Goal: Information Seeking & Learning: Find specific page/section

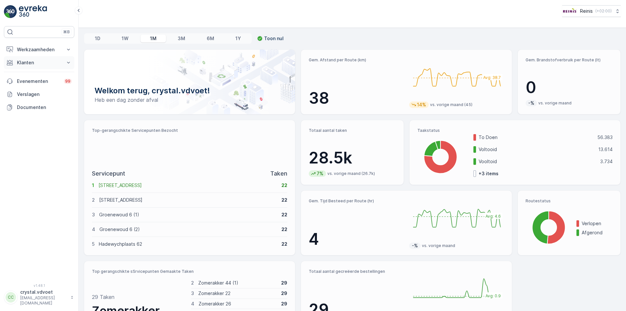
click at [24, 61] on p "Klanten" at bounding box center [39, 62] width 44 height 7
click at [20, 80] on p "Klanten" at bounding box center [25, 83] width 17 height 7
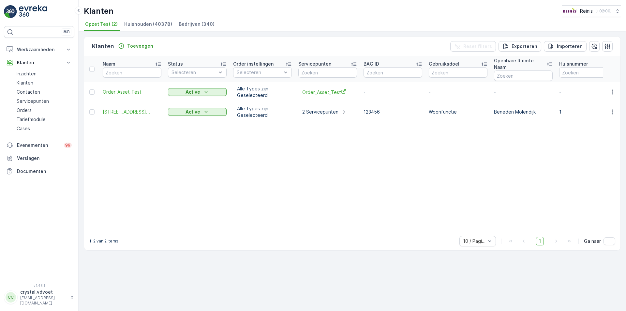
click at [194, 28] on li "Bedrijven (340)" at bounding box center [197, 25] width 40 height 11
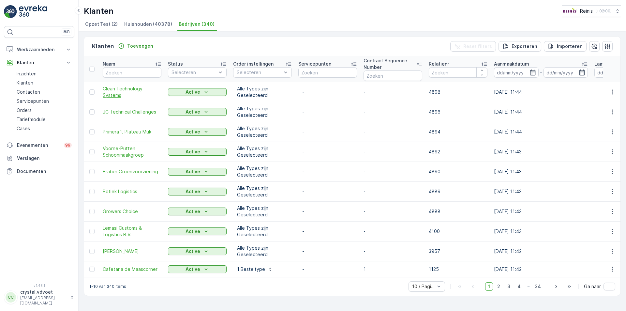
click at [141, 93] on span "Clean Technology Systems" at bounding box center [132, 91] width 59 height 13
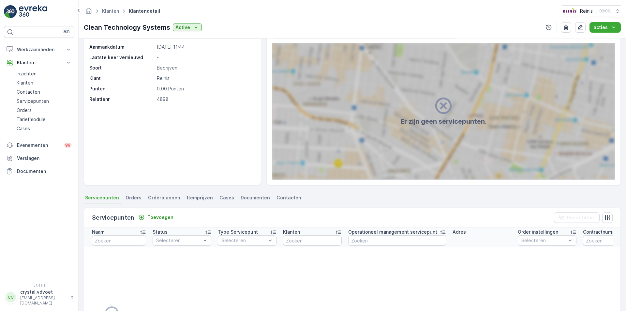
scroll to position [33, 0]
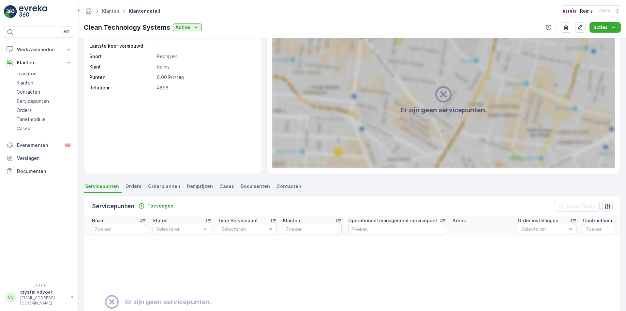
click at [135, 186] on span "Orders" at bounding box center [133, 186] width 16 height 7
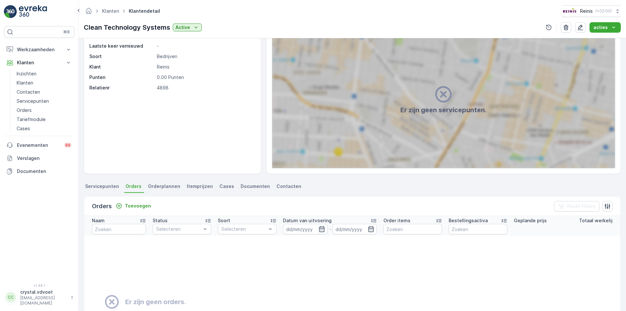
click at [160, 191] on li "Orderplannen" at bounding box center [165, 187] width 36 height 11
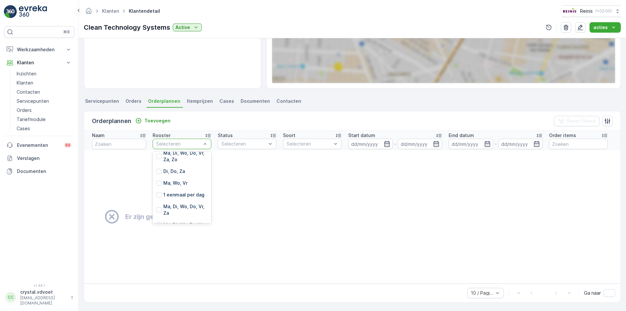
scroll to position [557, 0]
click at [268, 181] on td "Er zijn geen orderplannen." at bounding box center [445, 216] width 722 height 133
click at [22, 82] on p "Klanten" at bounding box center [25, 83] width 17 height 7
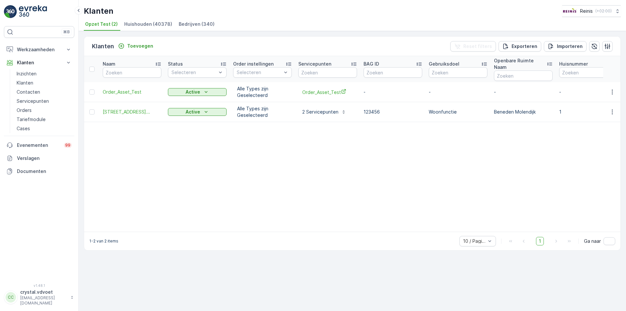
click at [191, 26] on span "Bedrijven (340)" at bounding box center [197, 24] width 36 height 7
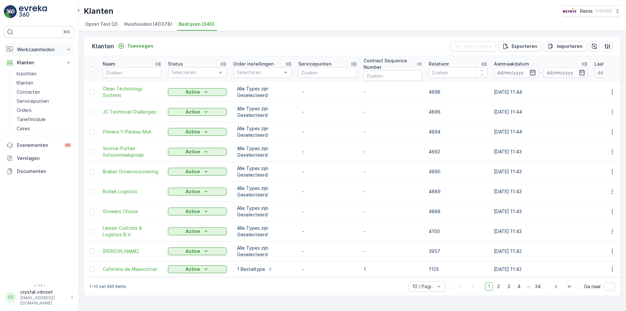
click at [68, 47] on icon at bounding box center [68, 49] width 7 height 7
click at [28, 71] on p "Planning" at bounding box center [26, 69] width 18 height 7
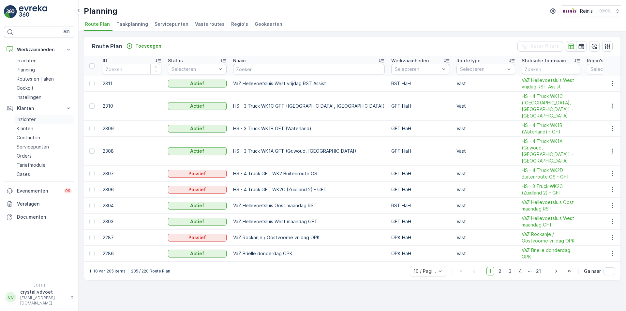
click at [33, 118] on p "Inzichten" at bounding box center [27, 119] width 20 height 7
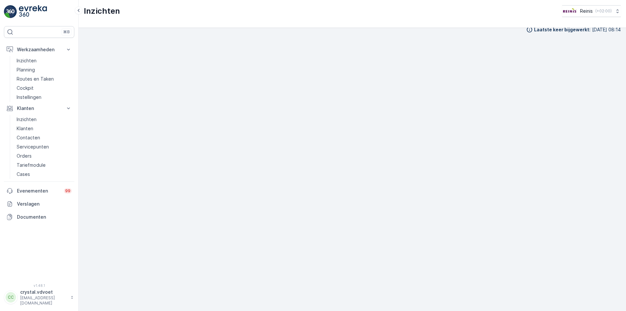
scroll to position [7, 0]
click at [23, 117] on p "Inzichten" at bounding box center [27, 119] width 20 height 7
click at [31, 128] on p "Klanten" at bounding box center [25, 128] width 17 height 7
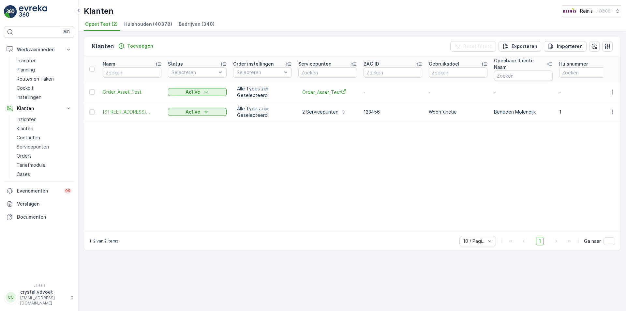
click at [185, 23] on span "Bedrijven (340)" at bounding box center [197, 24] width 36 height 7
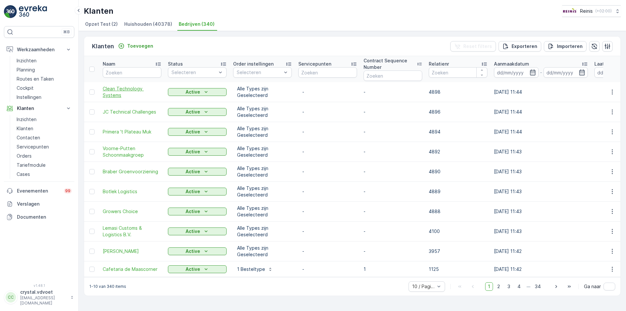
click at [114, 89] on span "Clean Technology Systems" at bounding box center [132, 91] width 59 height 13
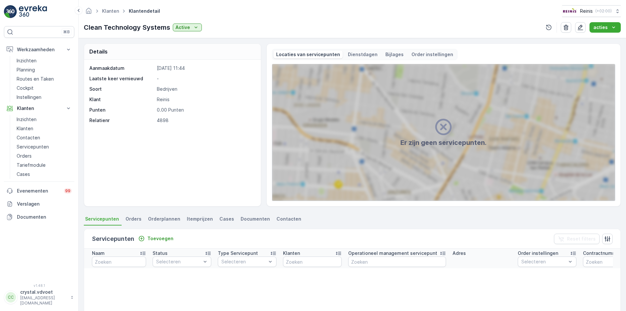
click at [356, 54] on p "Dienstdagen" at bounding box center [363, 54] width 30 height 7
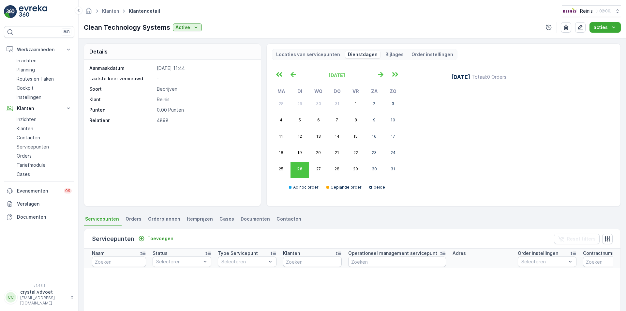
click at [298, 52] on p "Locaties van servicepunten" at bounding box center [308, 54] width 64 height 7
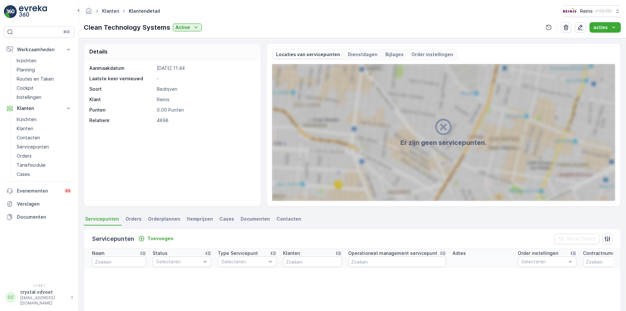
click at [108, 9] on link "Klanten" at bounding box center [110, 11] width 17 height 6
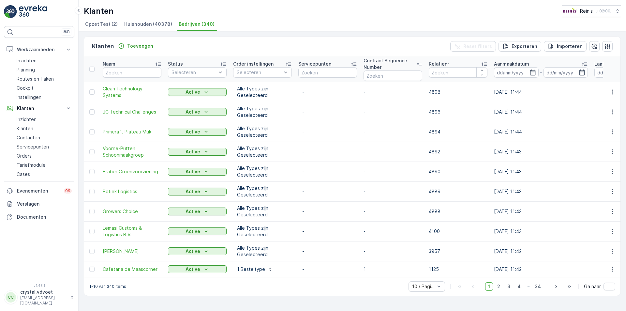
click at [130, 133] on span "Primera 't Plateau Muk" at bounding box center [132, 131] width 59 height 7
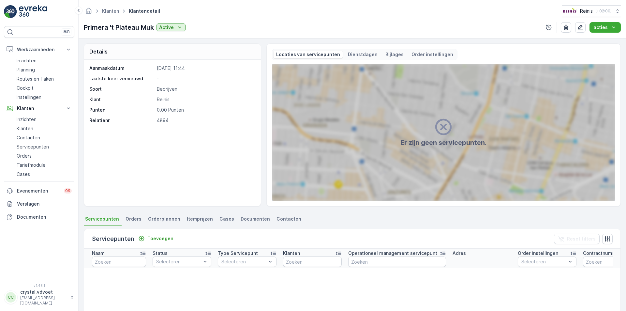
click at [133, 220] on span "Orders" at bounding box center [133, 218] width 16 height 7
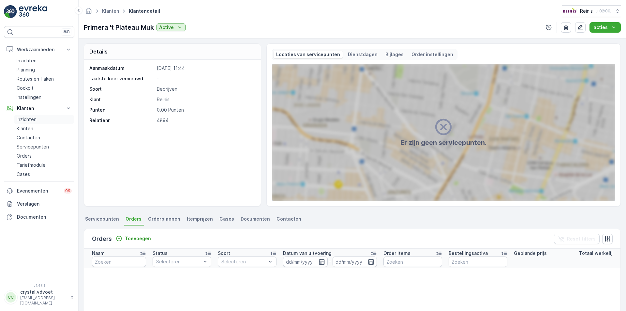
click at [34, 121] on p "Inzichten" at bounding box center [27, 119] width 20 height 7
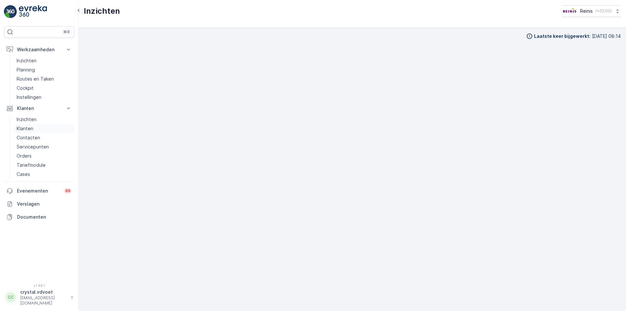
click at [25, 130] on p "Klanten" at bounding box center [25, 128] width 17 height 7
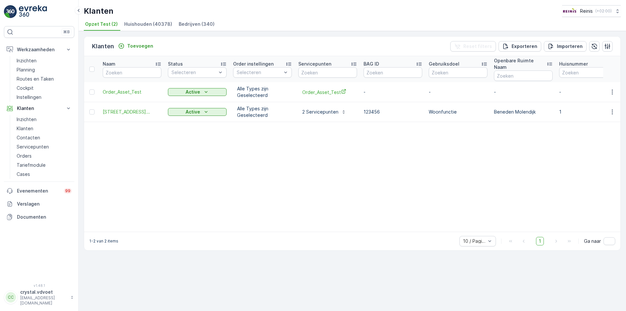
click at [186, 26] on span "Bedrijven (340)" at bounding box center [197, 24] width 36 height 7
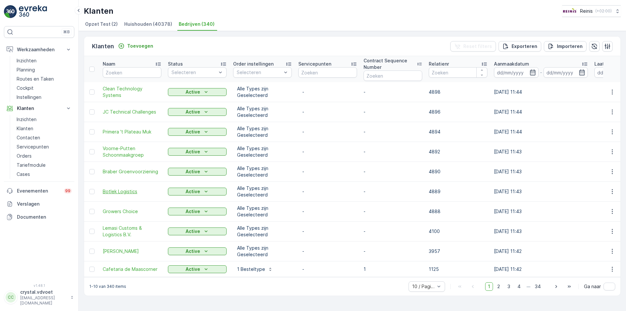
click at [126, 189] on span "Botlek Logistics" at bounding box center [132, 191] width 59 height 7
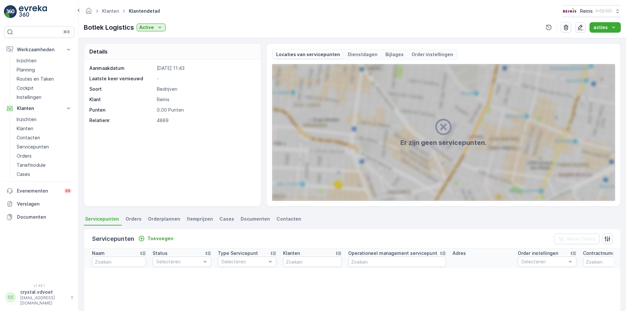
click at [109, 7] on ul "Klanten" at bounding box center [114, 11] width 27 height 9
click at [114, 12] on link "Klanten" at bounding box center [110, 11] width 17 height 6
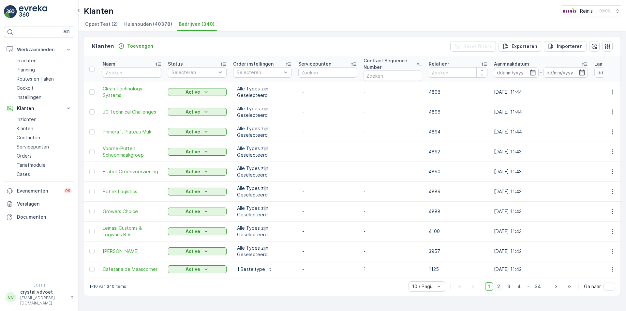
click at [501, 289] on span "2" at bounding box center [498, 286] width 9 height 8
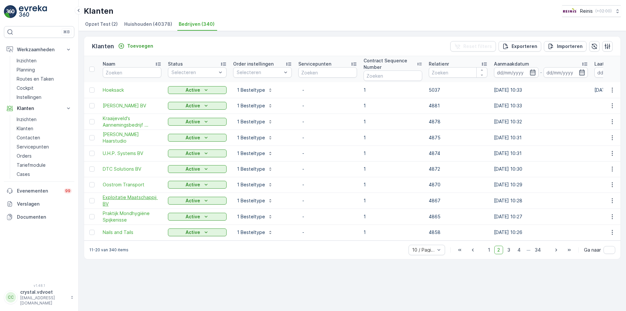
click at [130, 197] on span "Exploitatie Maatschappij BV" at bounding box center [132, 200] width 59 height 13
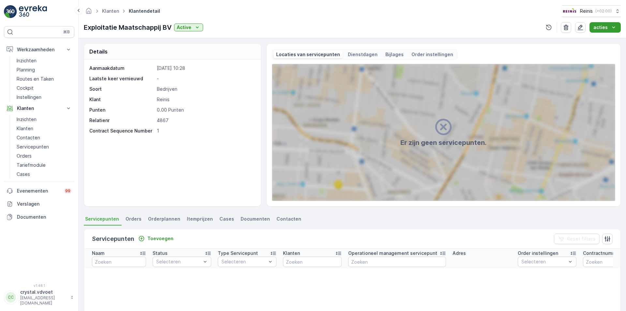
click at [615, 27] on icon "acties" at bounding box center [613, 27] width 7 height 7
click at [615, 28] on icon "acties" at bounding box center [613, 27] width 7 height 7
click at [196, 151] on div "Aanmaakdatum [DATE] 10:28 Laatste keer vernieuwd - Soort Bedrijven Klant Reinis…" at bounding box center [172, 133] width 177 height 146
click at [106, 7] on ul "Klanten" at bounding box center [114, 11] width 27 height 9
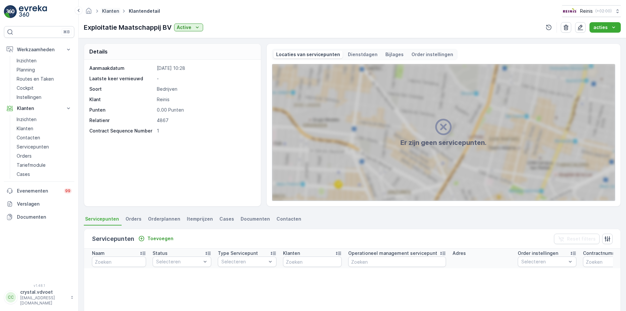
click at [108, 10] on link "Klanten" at bounding box center [110, 11] width 17 height 6
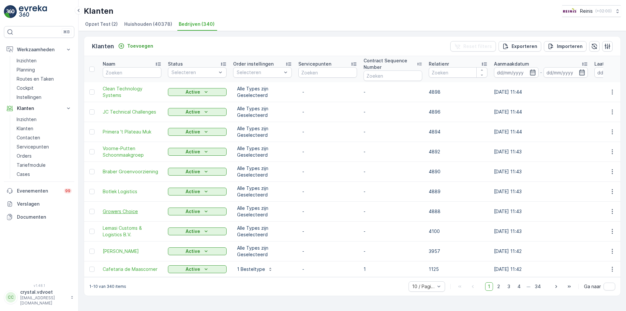
click at [124, 208] on td "Growers Choice" at bounding box center [131, 211] width 65 height 20
click at [134, 208] on span "Growers Choice" at bounding box center [132, 211] width 59 height 7
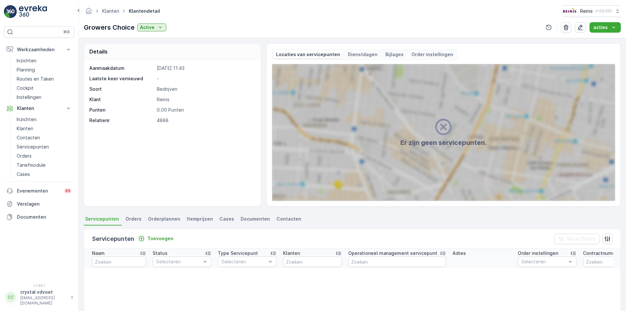
click at [101, 13] on span "Klanten" at bounding box center [111, 11] width 20 height 7
click at [32, 138] on p "Contacten" at bounding box center [28, 137] width 23 height 7
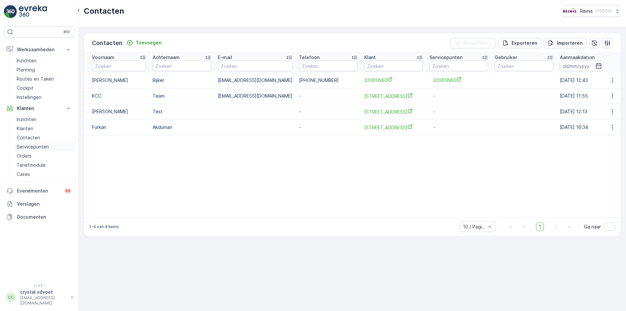
click at [35, 147] on p "Servicepunten" at bounding box center [33, 146] width 32 height 7
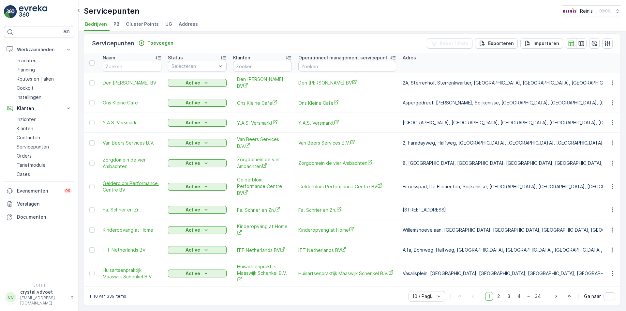
scroll to position [13, 0]
click at [120, 184] on span "Gelderblom Performance Centre BV" at bounding box center [132, 186] width 59 height 13
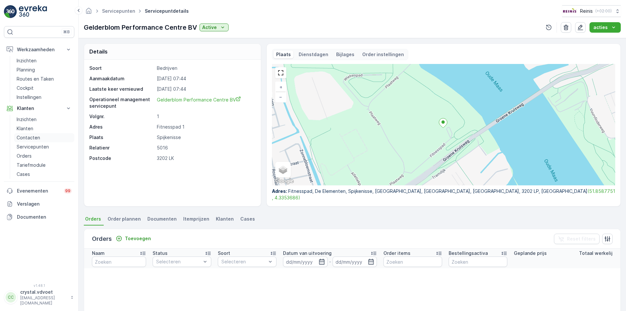
click at [30, 136] on p "Contacten" at bounding box center [28, 137] width 23 height 7
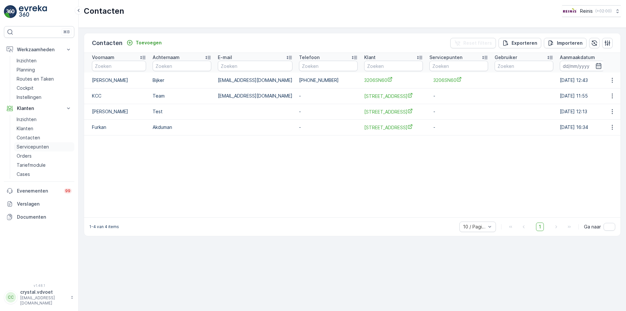
click at [23, 146] on p "Servicepunten" at bounding box center [33, 146] width 32 height 7
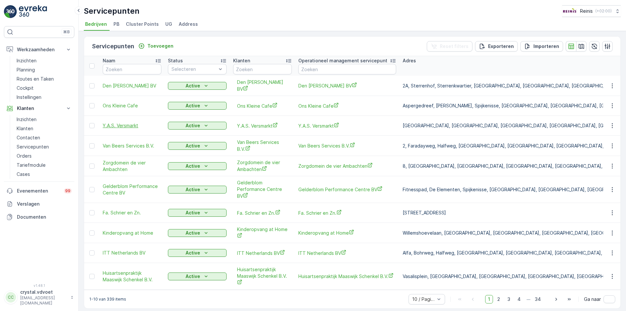
click at [115, 129] on span "Y.A.S. Versmarkt" at bounding box center [132, 125] width 59 height 7
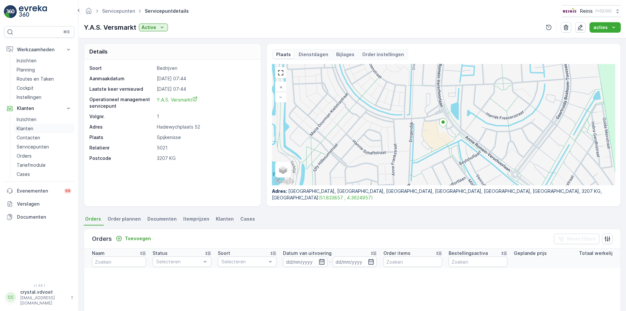
click at [32, 129] on p "Klanten" at bounding box center [25, 128] width 17 height 7
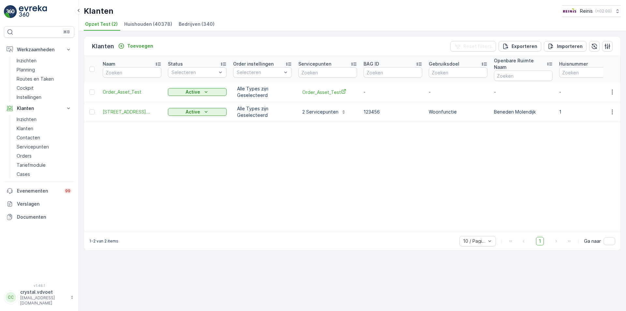
drag, startPoint x: 209, startPoint y: 26, endPoint x: 204, endPoint y: 25, distance: 4.9
click at [207, 26] on span "Bedrijven (340)" at bounding box center [197, 24] width 36 height 7
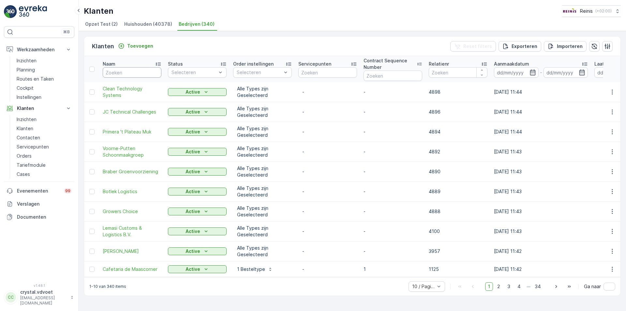
click at [141, 75] on input "text" at bounding box center [132, 72] width 59 height 10
type input "Y"
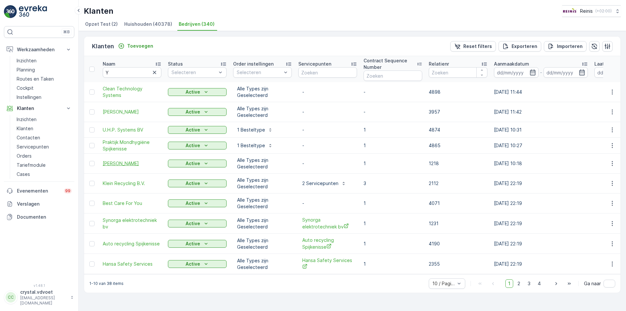
click at [117, 163] on span "[PERSON_NAME]" at bounding box center [132, 163] width 59 height 7
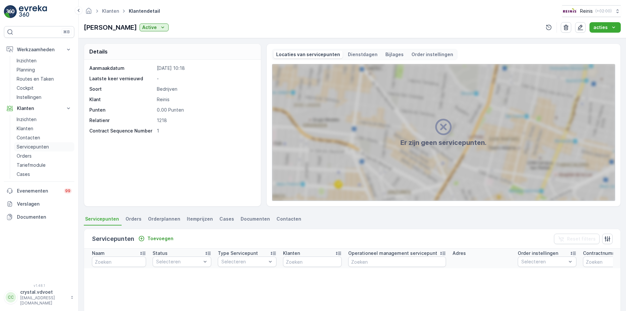
click at [40, 146] on p "Servicepunten" at bounding box center [33, 146] width 32 height 7
